Goal: Task Accomplishment & Management: Use online tool/utility

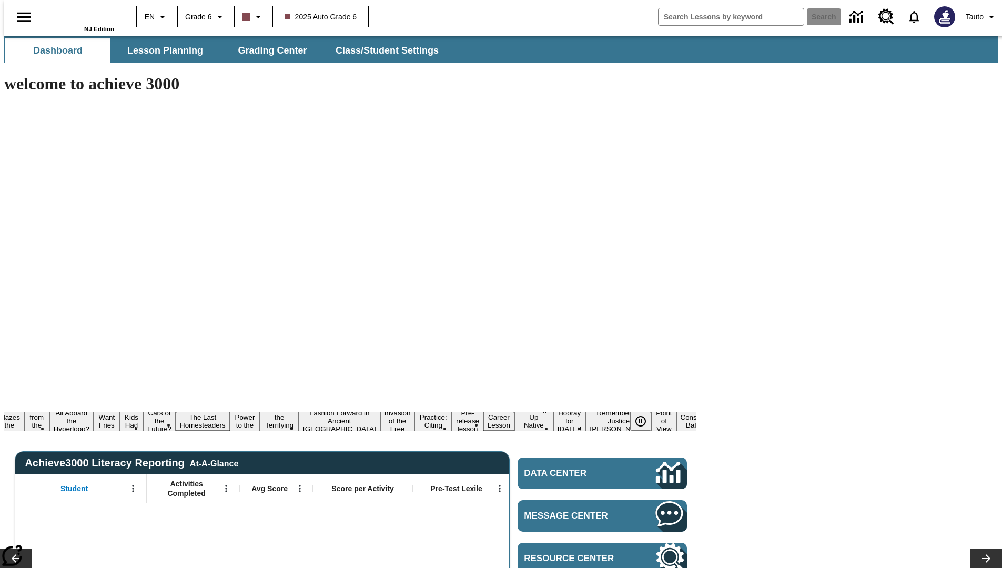
type input "-1"
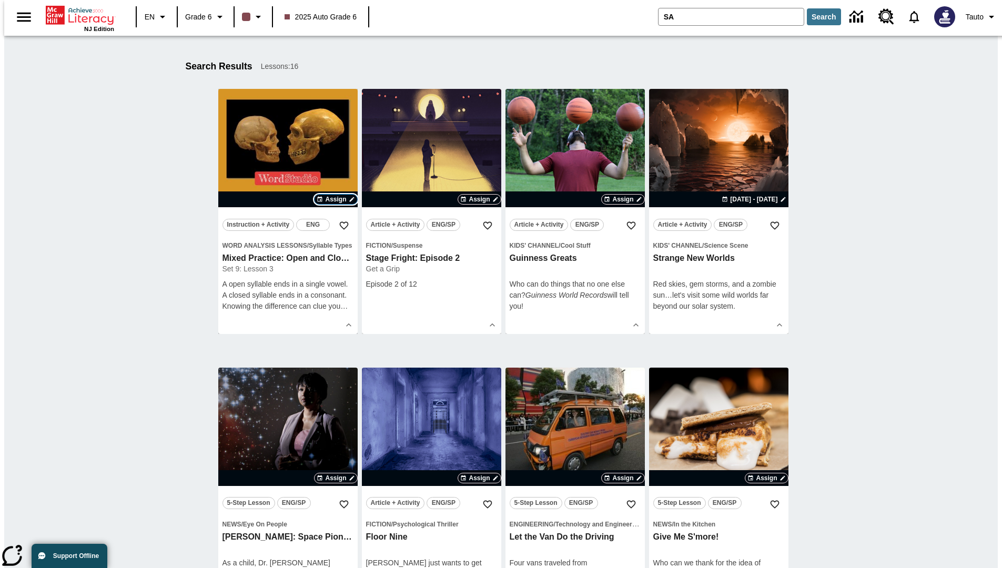
click at [336, 199] on span "Assign" at bounding box center [335, 199] width 21 height 9
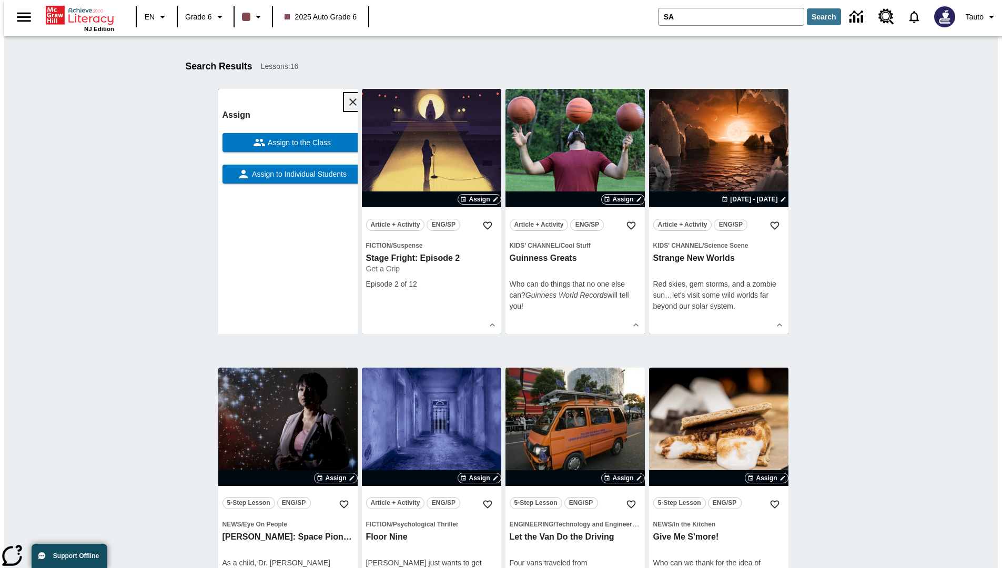
scroll to position [165, 0]
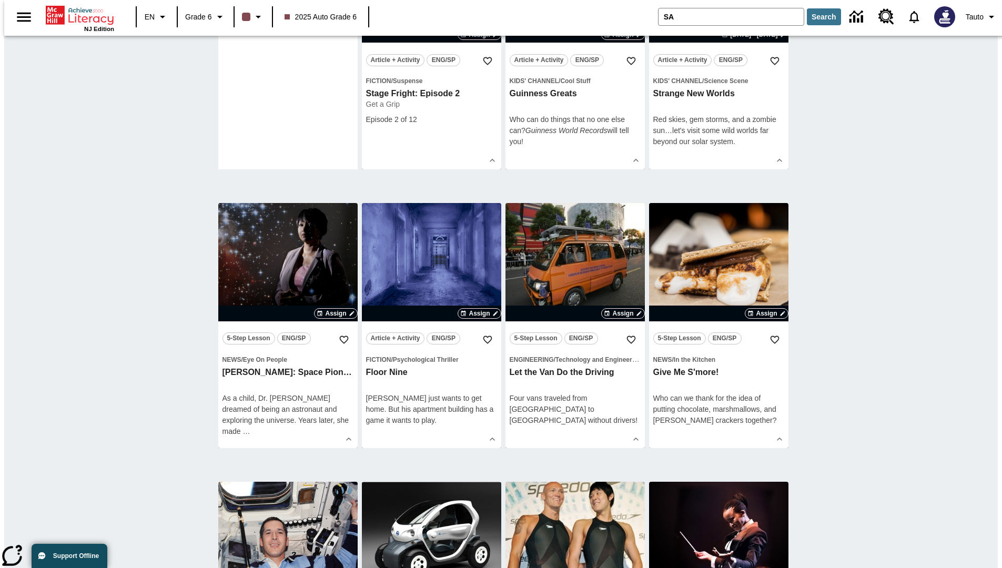
click at [288, 15] on span "Assign to Individual Students" at bounding box center [298, 9] width 97 height 11
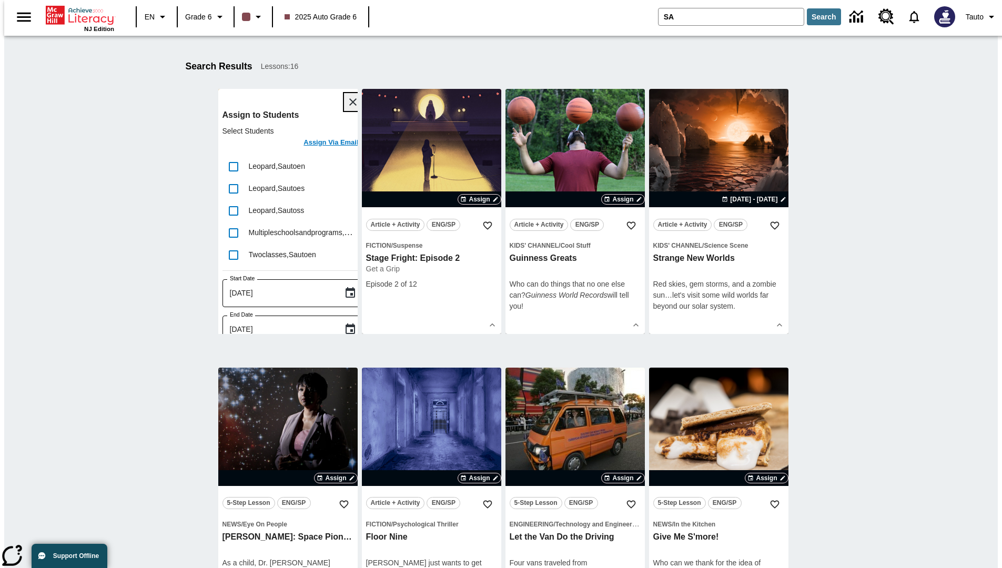
click at [349, 102] on icon "Close" at bounding box center [352, 101] width 7 height 7
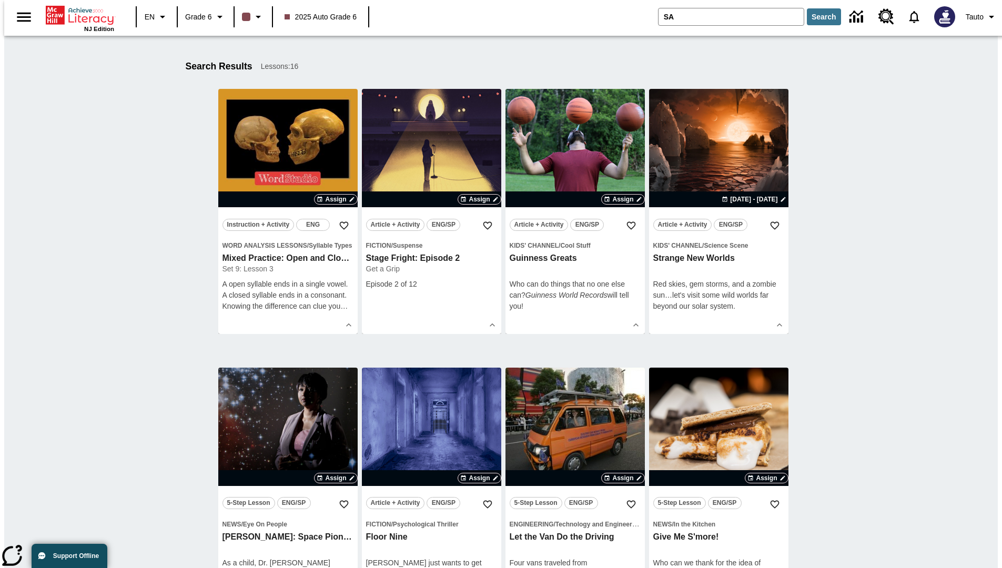
scroll to position [194, 0]
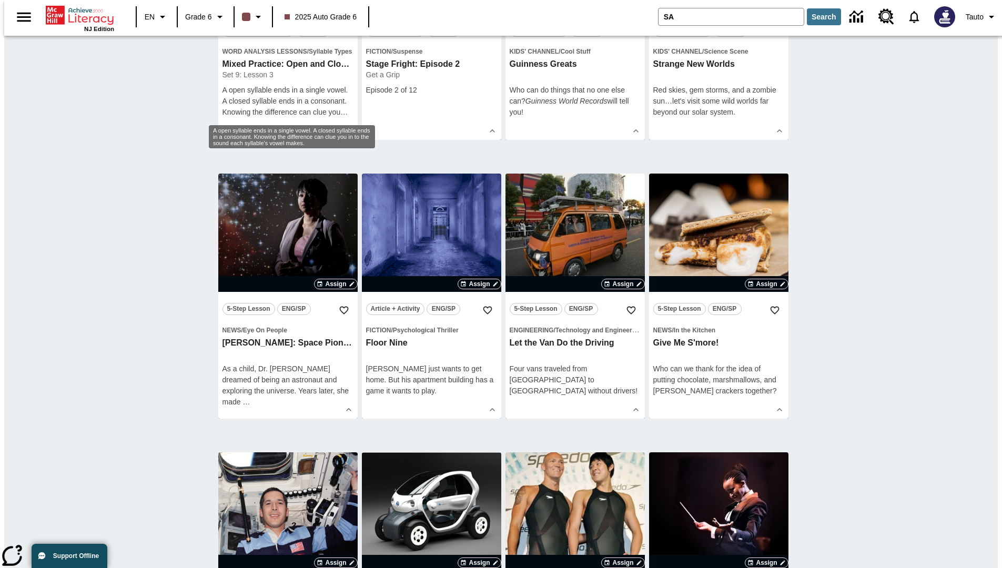
click at [336, 10] on span "Assign" at bounding box center [335, 5] width 21 height 9
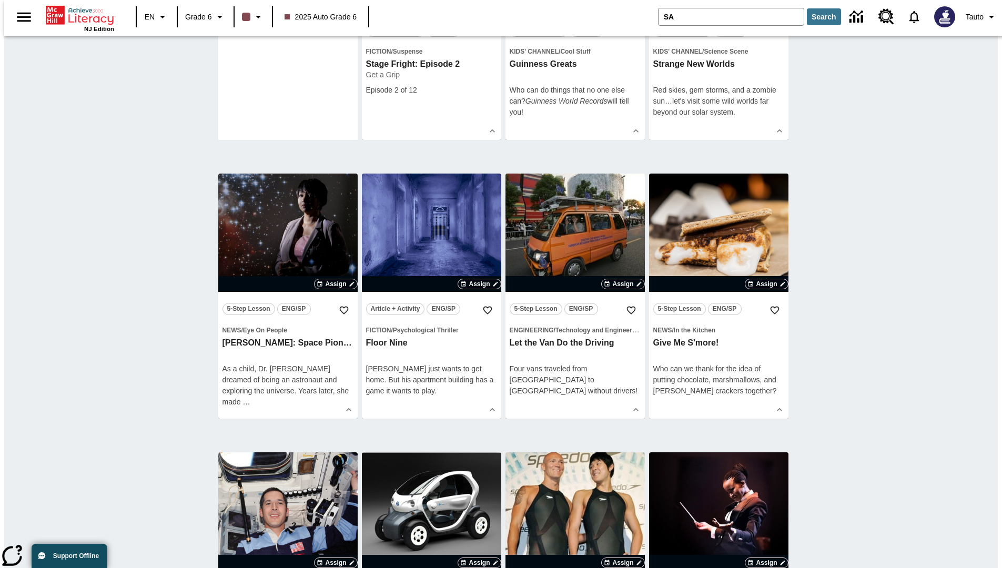
scroll to position [0, 0]
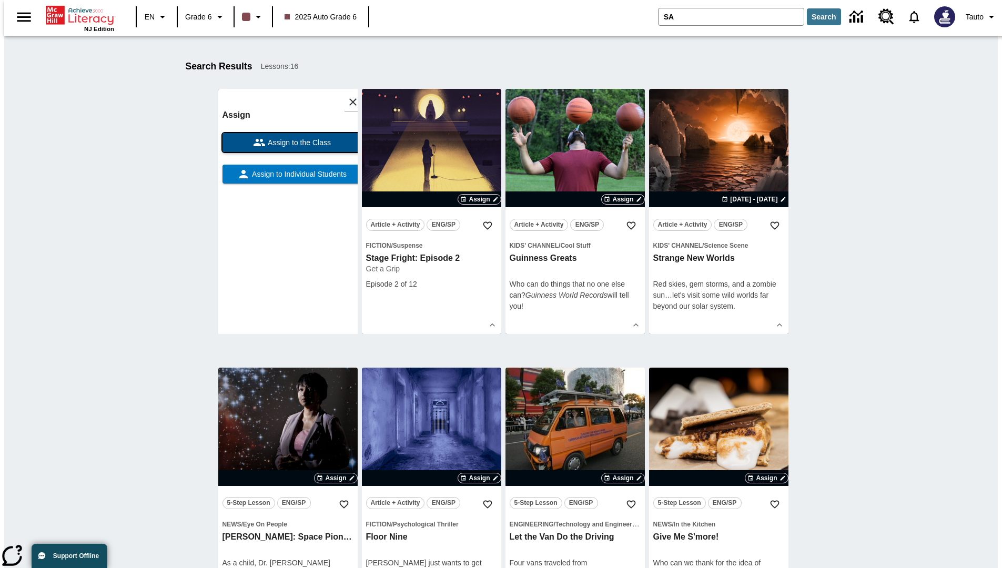
click at [288, 143] on span "Assign to the Class" at bounding box center [298, 142] width 65 height 11
